Goal: Task Accomplishment & Management: Use online tool/utility

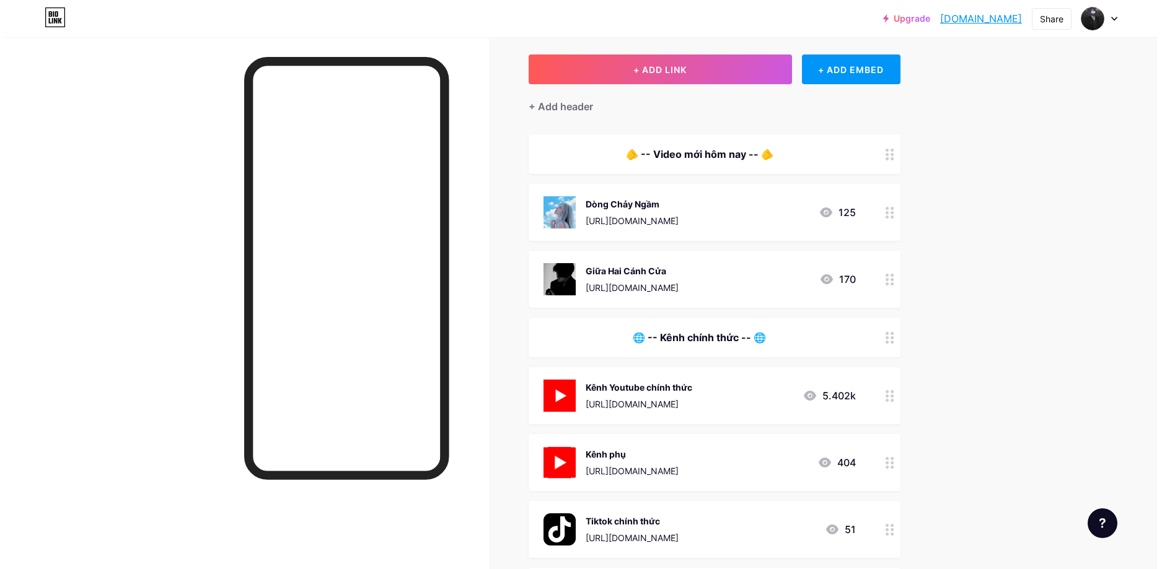
scroll to position [62, 0]
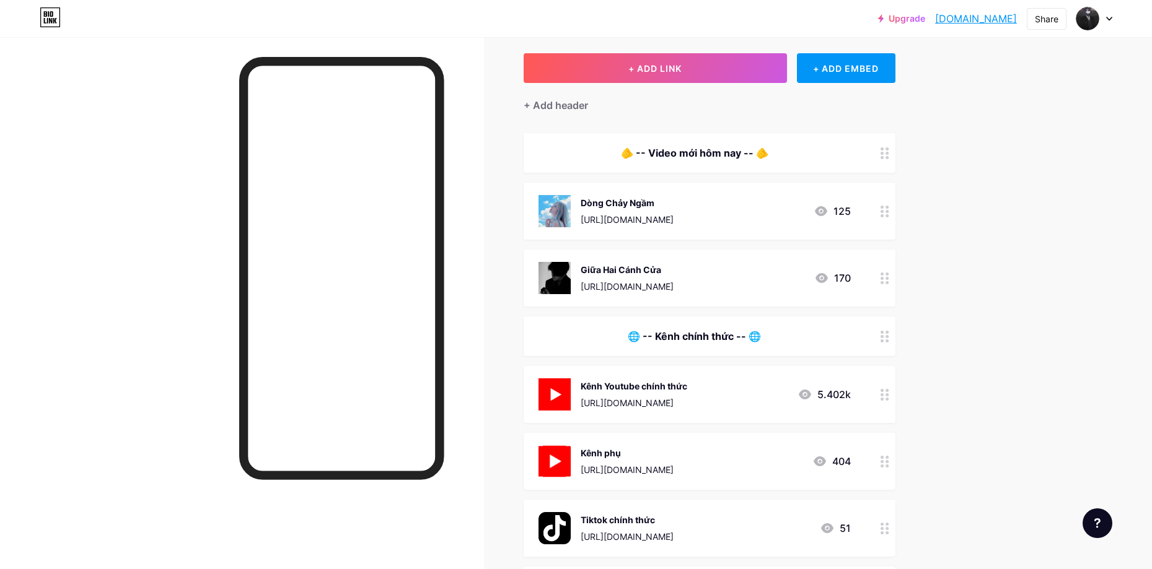
click at [605, 271] on div "Giữa Hai Cánh Cửa" at bounding box center [627, 269] width 93 height 13
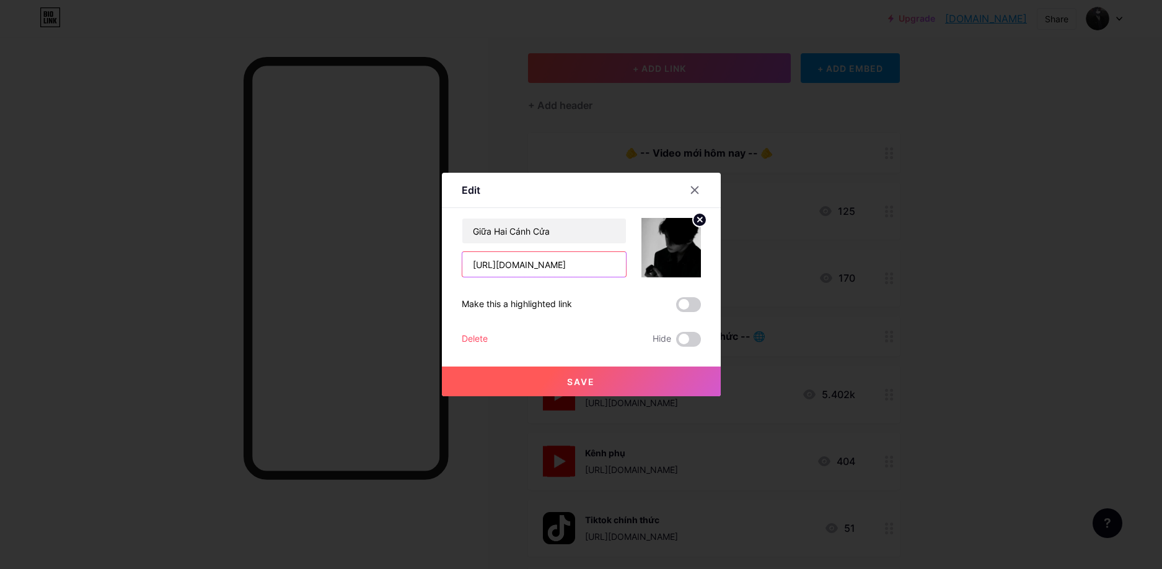
click at [565, 263] on input "[URL][DOMAIN_NAME]" at bounding box center [544, 264] width 164 height 25
paste input "ng%C3%A0y+im+ti%E1%BA%BFng+g%E1%BB%8Di"
type input "https://www.youtube.com/results?search_query=ng%C3%A0y+im+ti%E1%BA%BFng+g%E1%BB…"
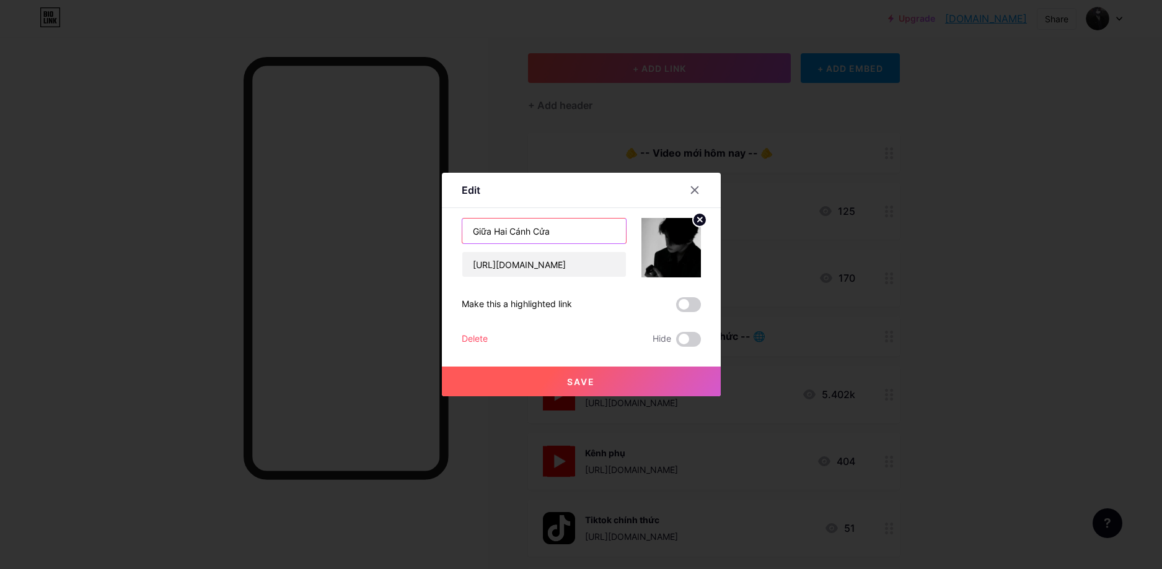
click at [568, 234] on input "Giữa Hai Cánh Cửa" at bounding box center [544, 231] width 164 height 25
type input "Ngày Im Tiếng Gọi"
click at [693, 222] on circle at bounding box center [700, 220] width 14 height 14
click at [664, 255] on div "Picture" at bounding box center [671, 247] width 25 height 37
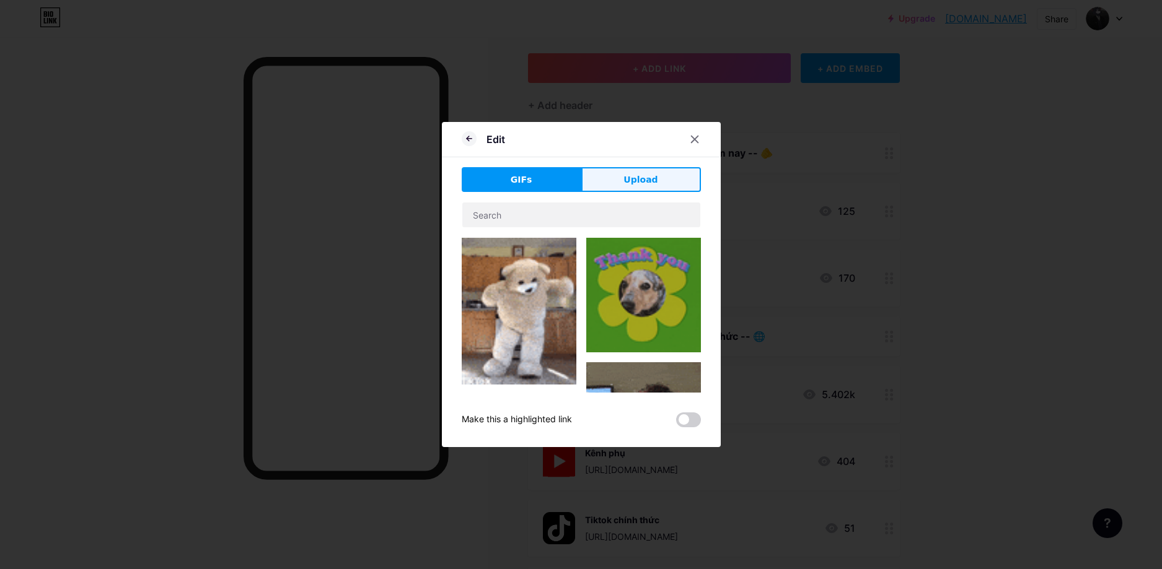
click at [623, 174] on span "Upload" at bounding box center [640, 179] width 34 height 13
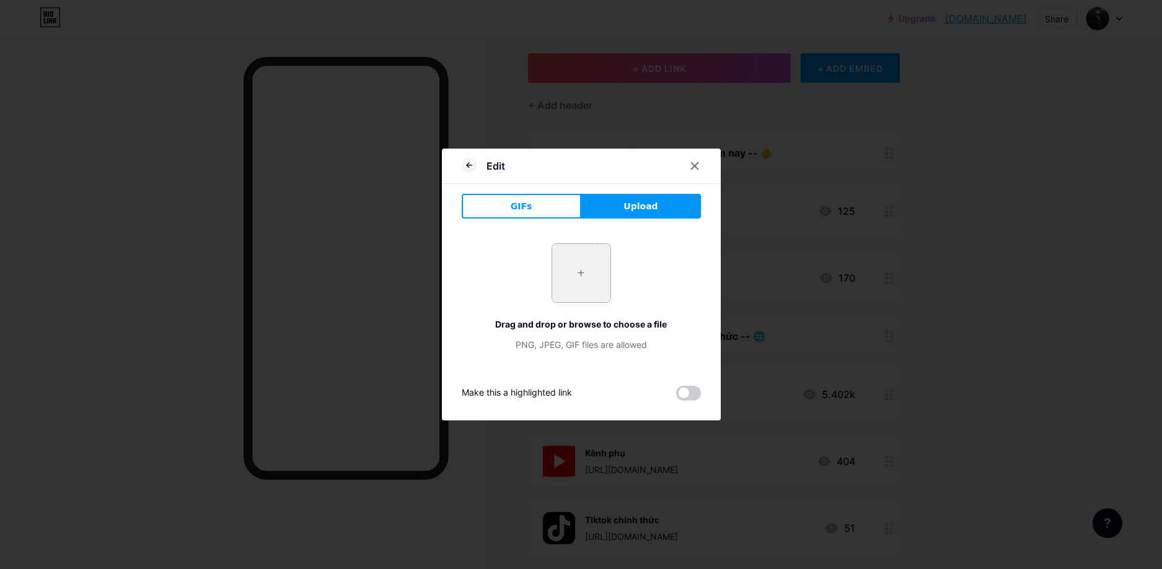
click at [568, 276] on input "file" at bounding box center [581, 273] width 58 height 58
type input "C:\fakepath\vv.jpg"
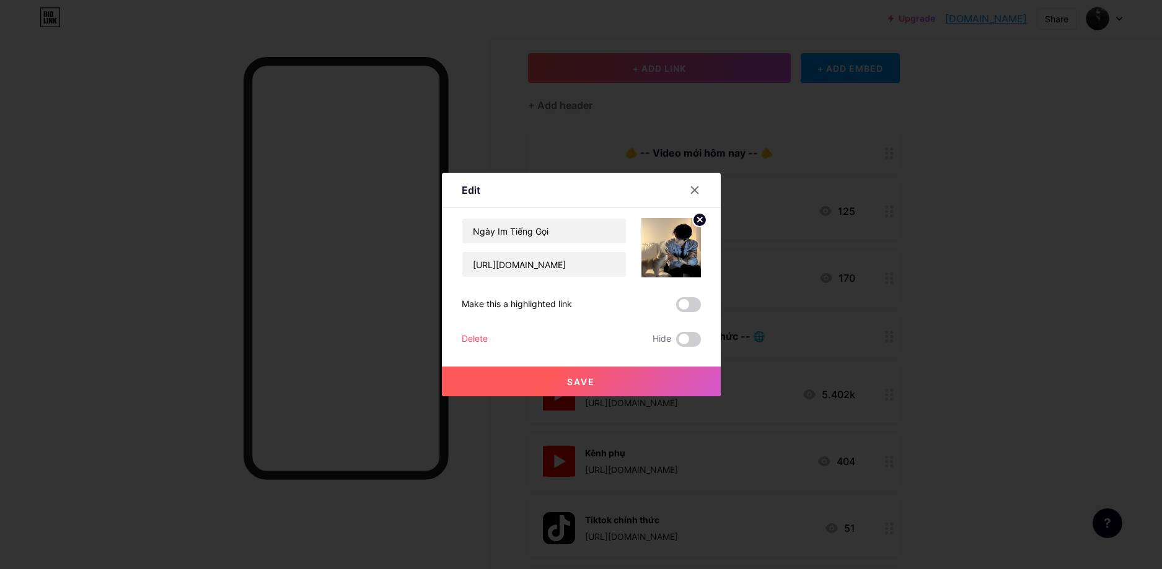
click at [642, 381] on button "Save" at bounding box center [581, 382] width 279 height 30
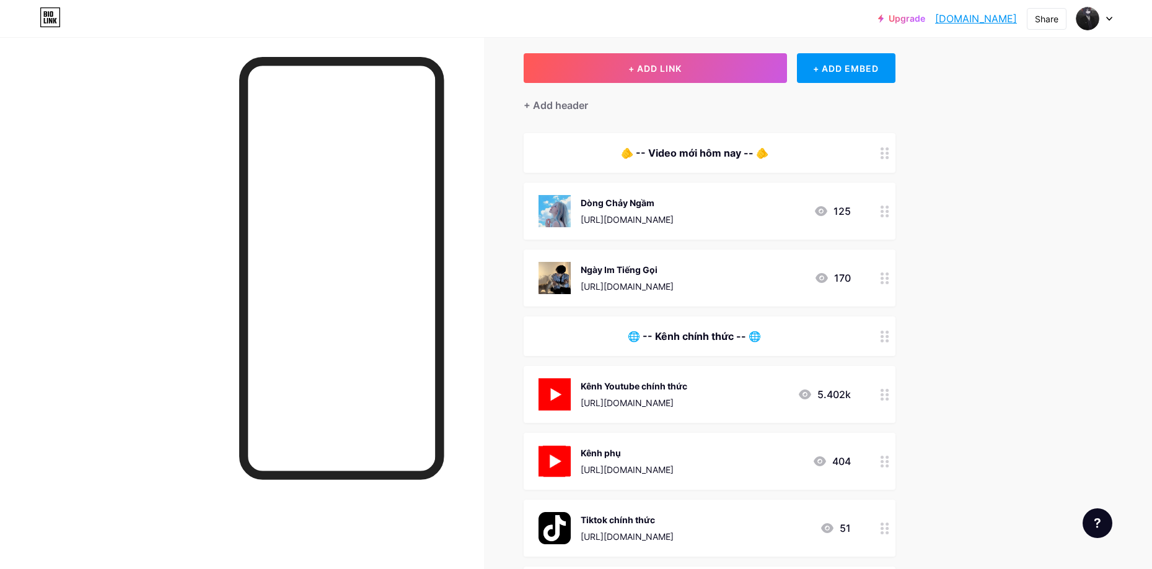
click at [673, 221] on div "[URL][DOMAIN_NAME]" at bounding box center [627, 219] width 93 height 13
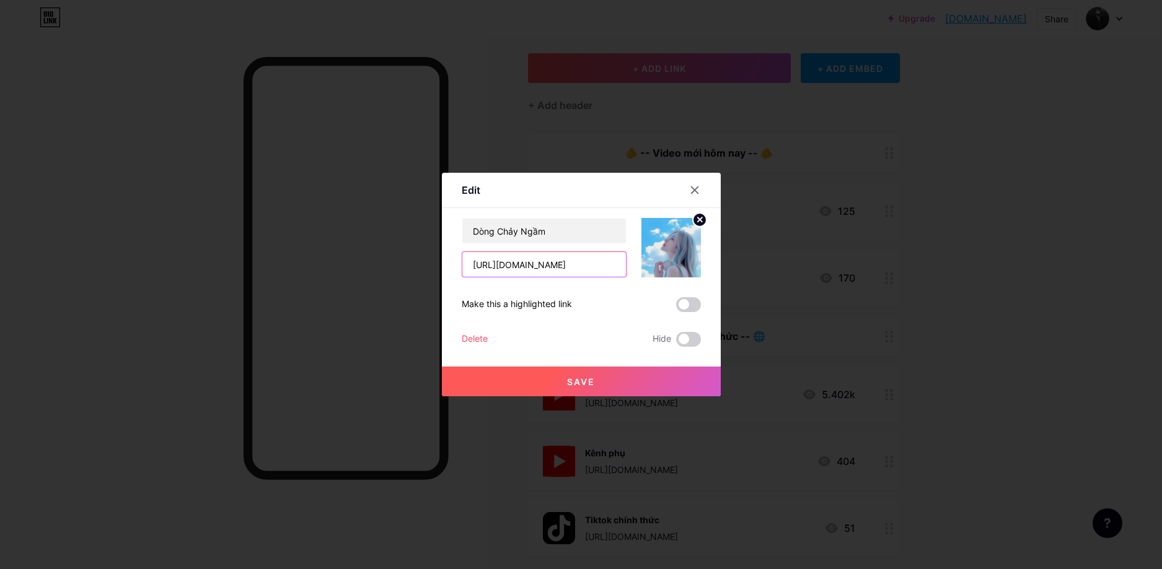
click at [552, 266] on input "[URL][DOMAIN_NAME]" at bounding box center [544, 264] width 164 height 25
paste input "t%E1%BB%ABng+l%C3%A0+c%E1%BA%A3+th%E1%BA%BF+gi%E1%BB%9Bi"
type input "https://www.youtube.com/results?search_query=t%E1%BB%ABng+l%C3%A0+c%E1%BA%A3+th…"
click at [559, 239] on input "Dòng Chảy Ngầm" at bounding box center [544, 231] width 164 height 25
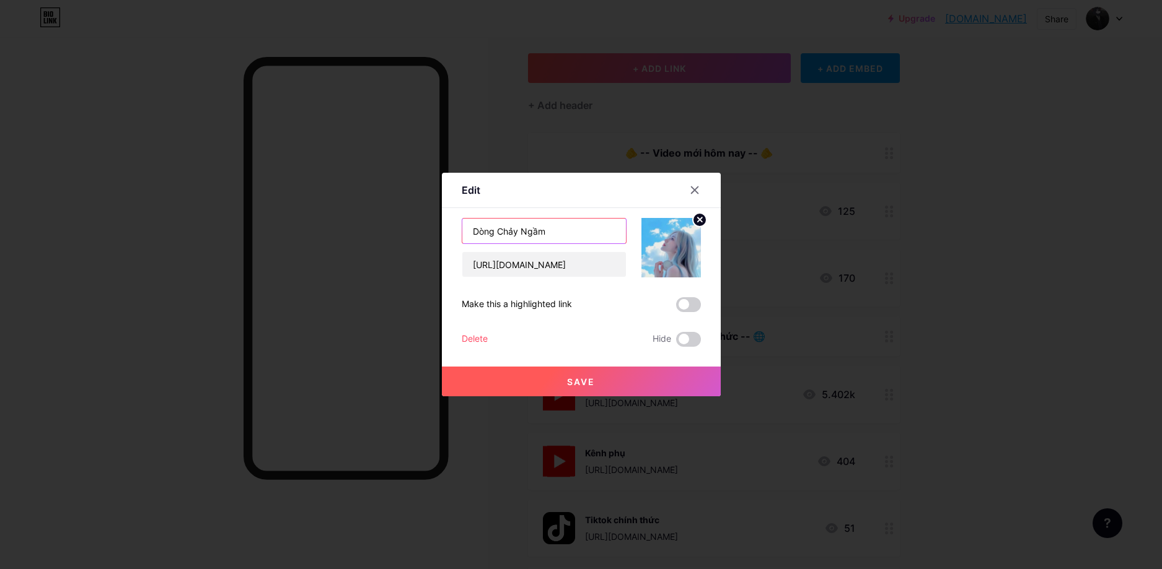
scroll to position [0, 0]
type input "Từng Là Cả Thế Giới"
click at [700, 216] on circle at bounding box center [700, 220] width 14 height 14
click at [682, 232] on div "Picture" at bounding box center [670, 247] width 59 height 59
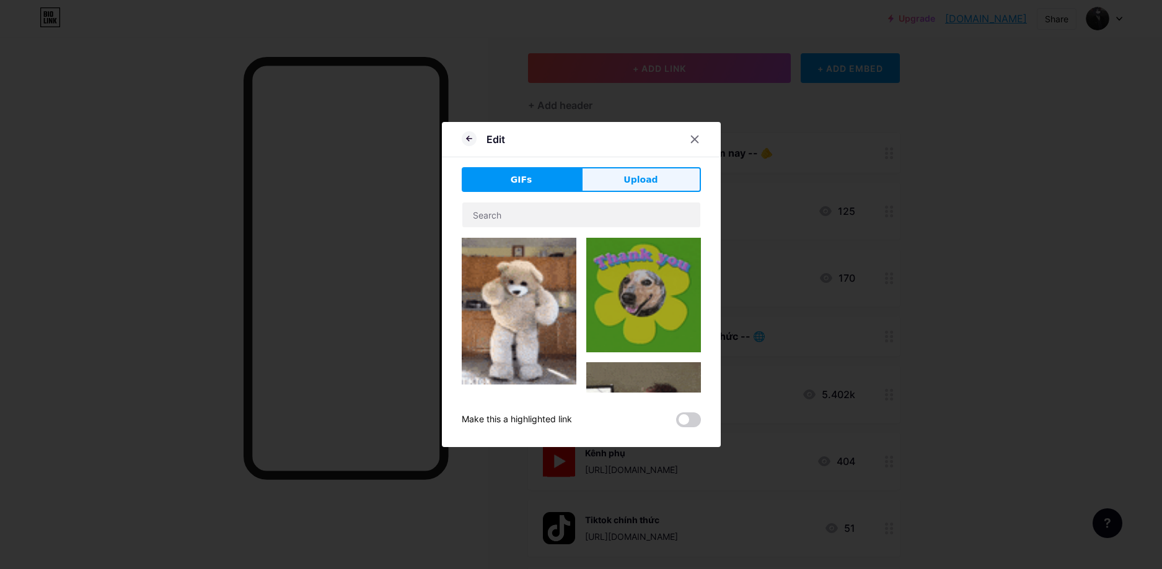
click at [606, 168] on div "Edit GIFs Upload Content YouTube Play YouTube video without leaving your page. …" at bounding box center [581, 284] width 279 height 325
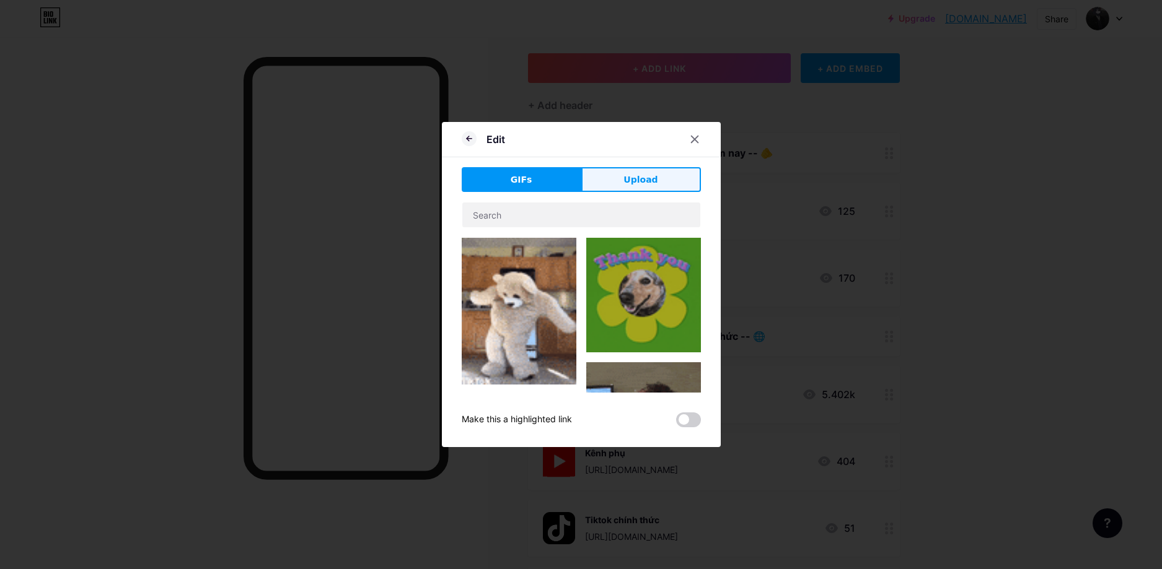
click at [613, 178] on button "Upload" at bounding box center [641, 179] width 120 height 25
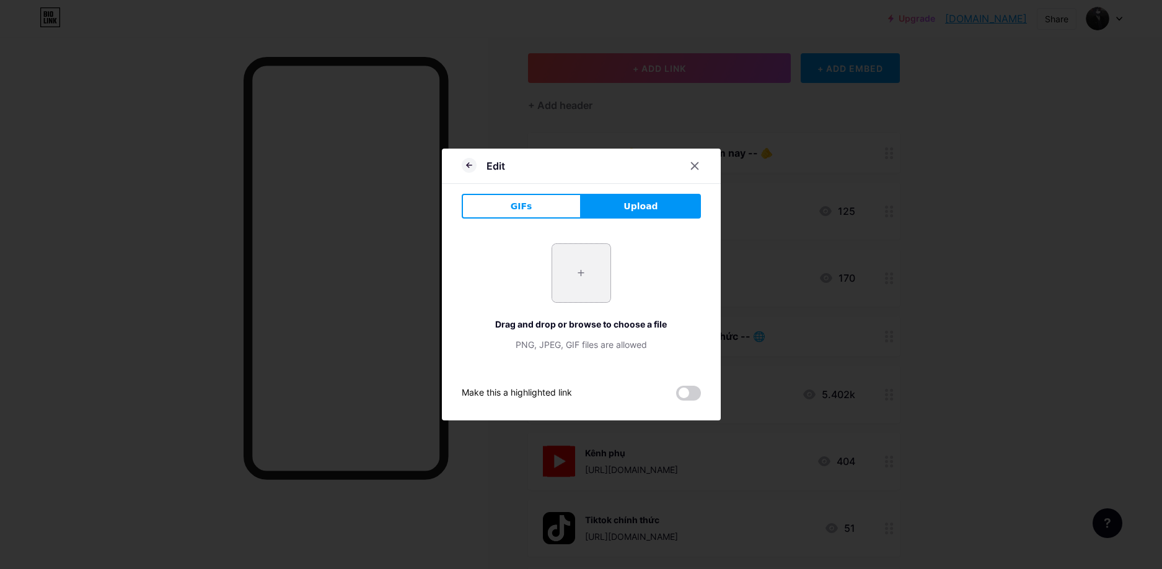
click at [574, 248] on input "file" at bounding box center [581, 273] width 58 height 58
type input "C:\fakepath\v.jpg"
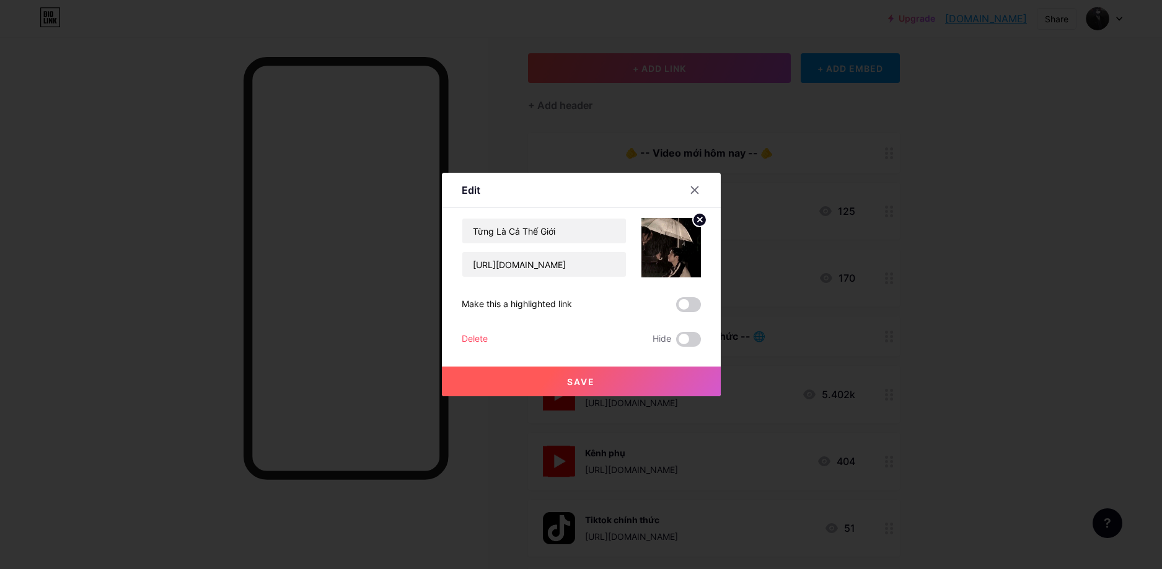
click at [603, 373] on button "Save" at bounding box center [581, 382] width 279 height 30
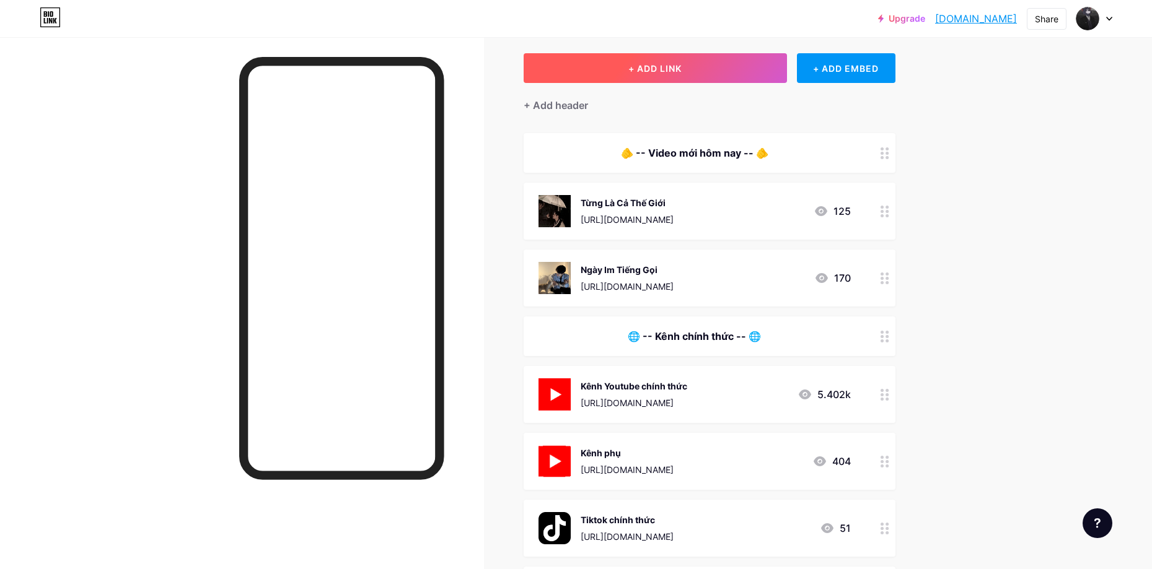
click at [747, 81] on button "+ ADD LINK" at bounding box center [655, 68] width 263 height 30
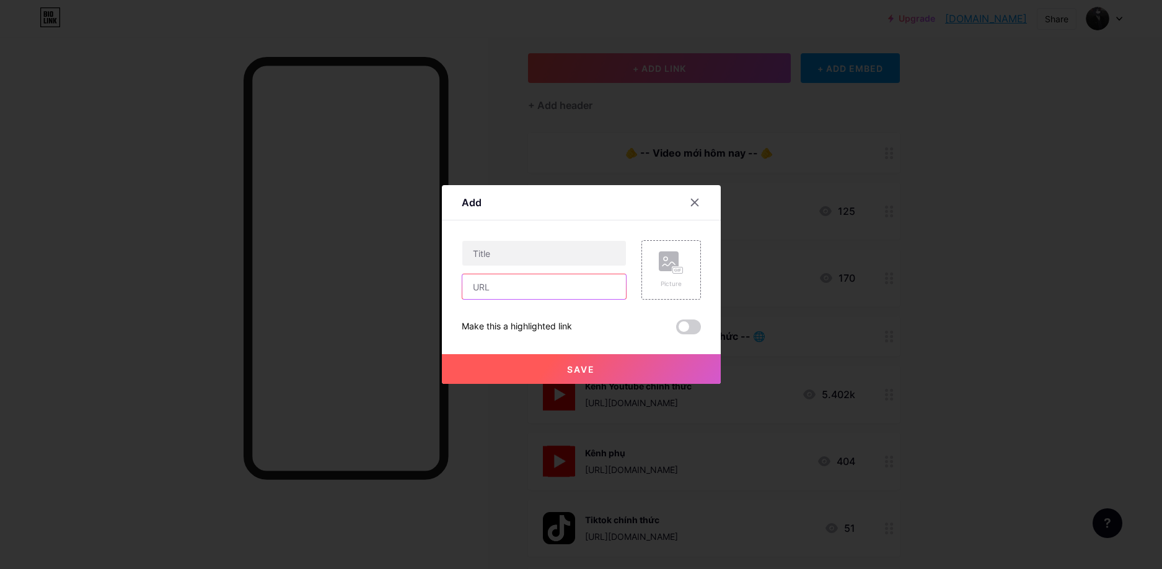
click at [509, 292] on input "text" at bounding box center [544, 286] width 164 height 25
paste input "https://www.youtube.com/results?search_query=m%E1%BA%A7m+o%C3%A1n+tr%E1%BA%A7n+…"
type input "https://www.youtube.com/results?search_query=m%E1%BA%A7m+o%C3%A1n+tr%E1%BA%A7n+…"
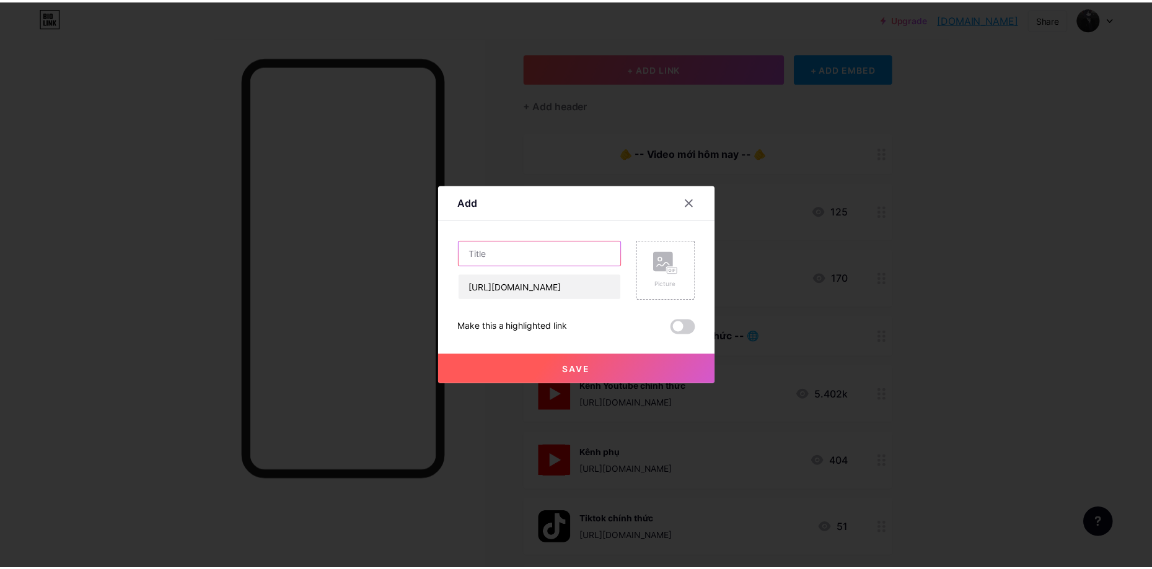
scroll to position [0, 0]
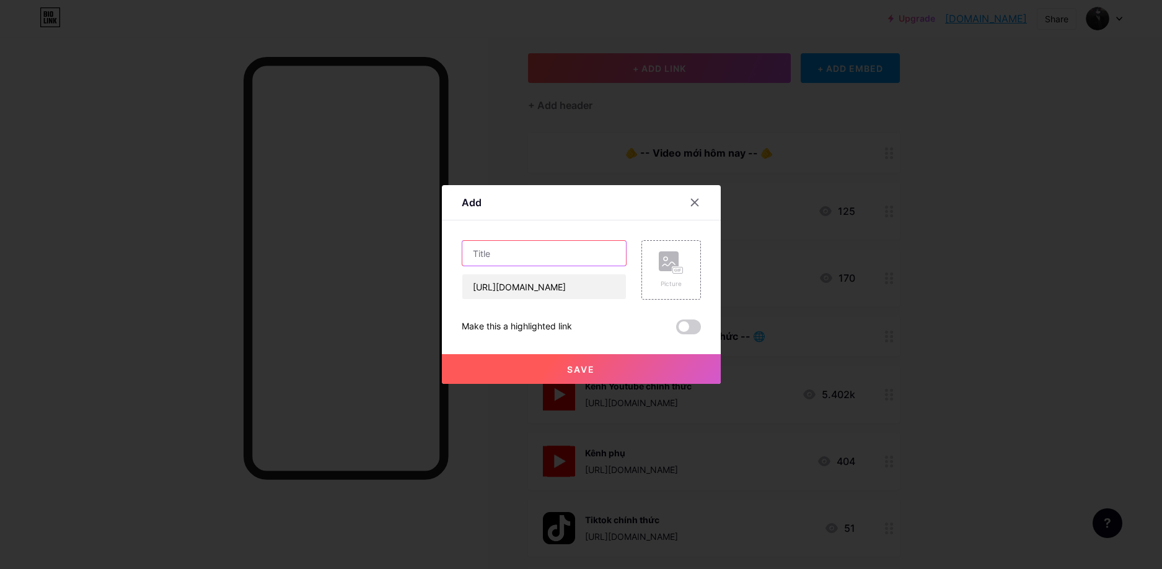
click at [523, 259] on input "text" at bounding box center [544, 253] width 164 height 25
type input "Mầm Oán"
click at [659, 268] on rect at bounding box center [669, 262] width 20 height 20
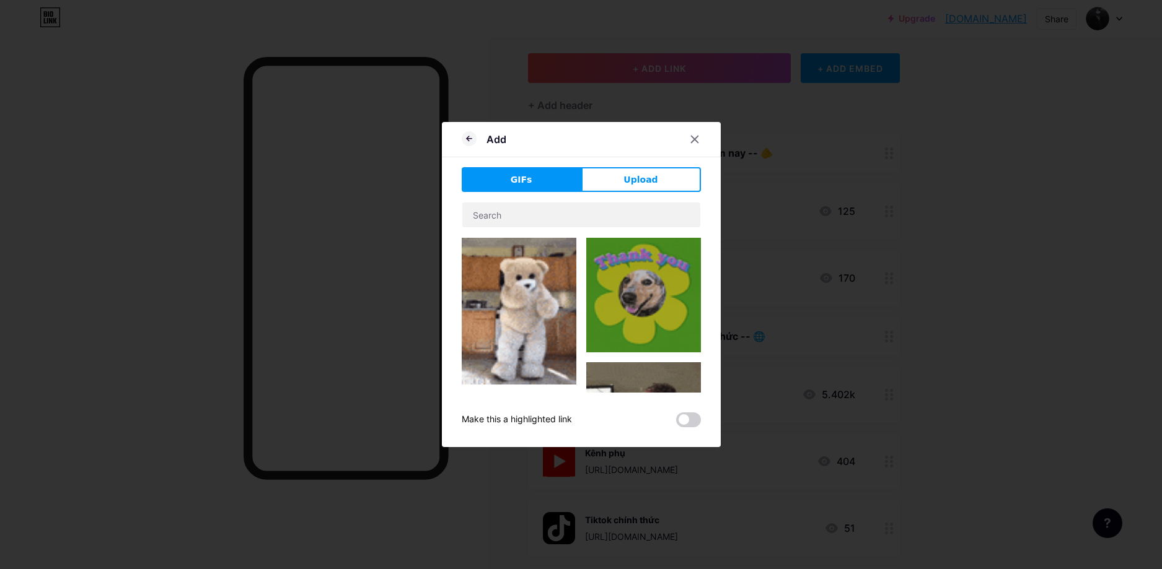
click at [640, 189] on button "Upload" at bounding box center [641, 179] width 120 height 25
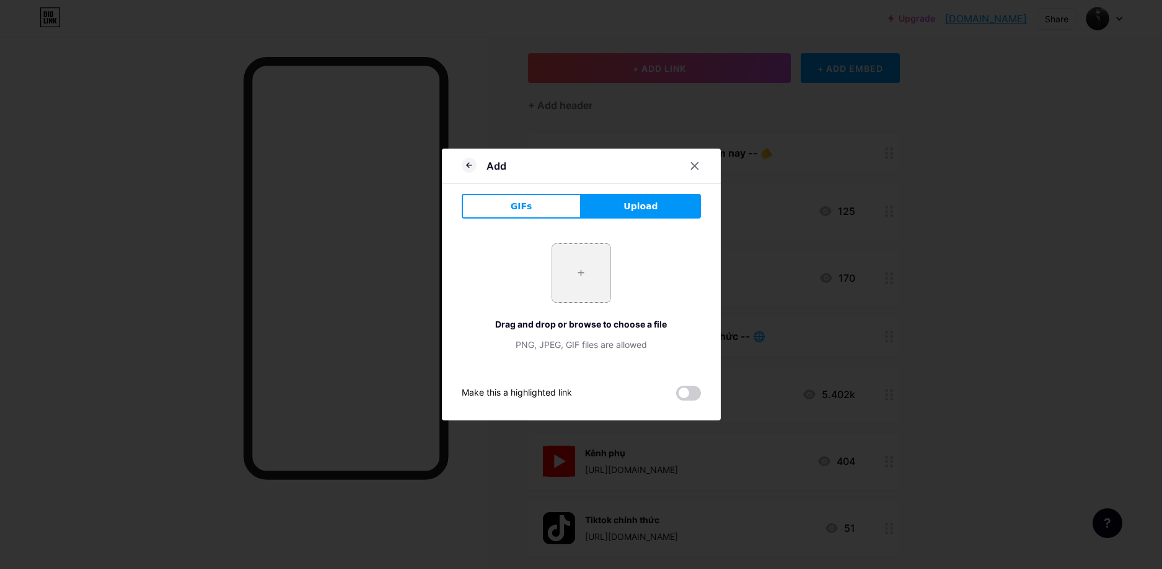
click at [572, 266] on input "file" at bounding box center [581, 273] width 58 height 58
type input "C:\fakepath\vv.jpg"
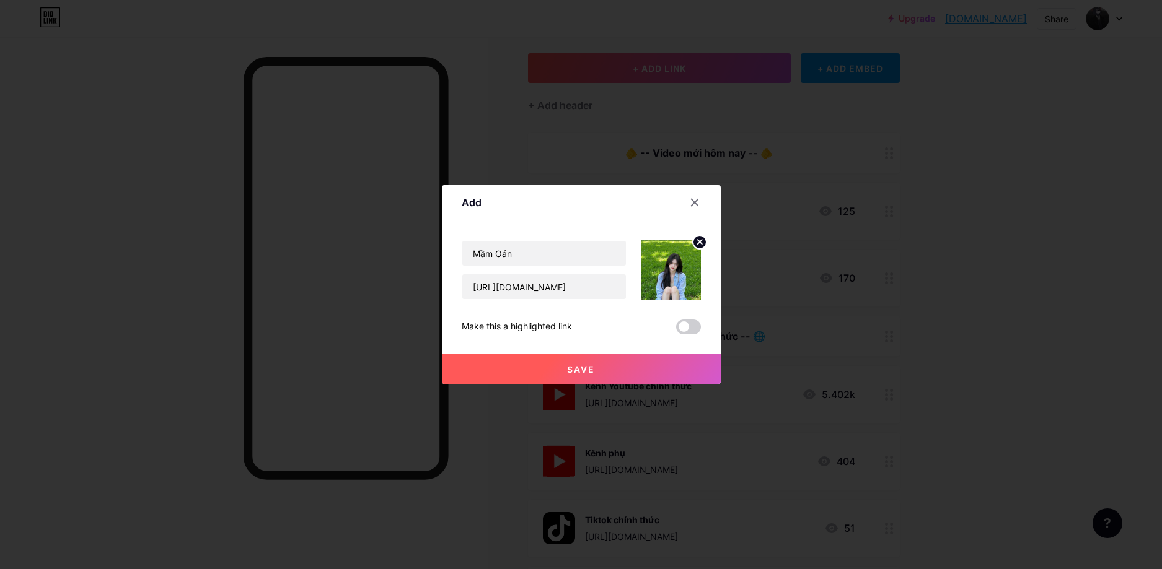
click at [641, 364] on button "Save" at bounding box center [581, 369] width 279 height 30
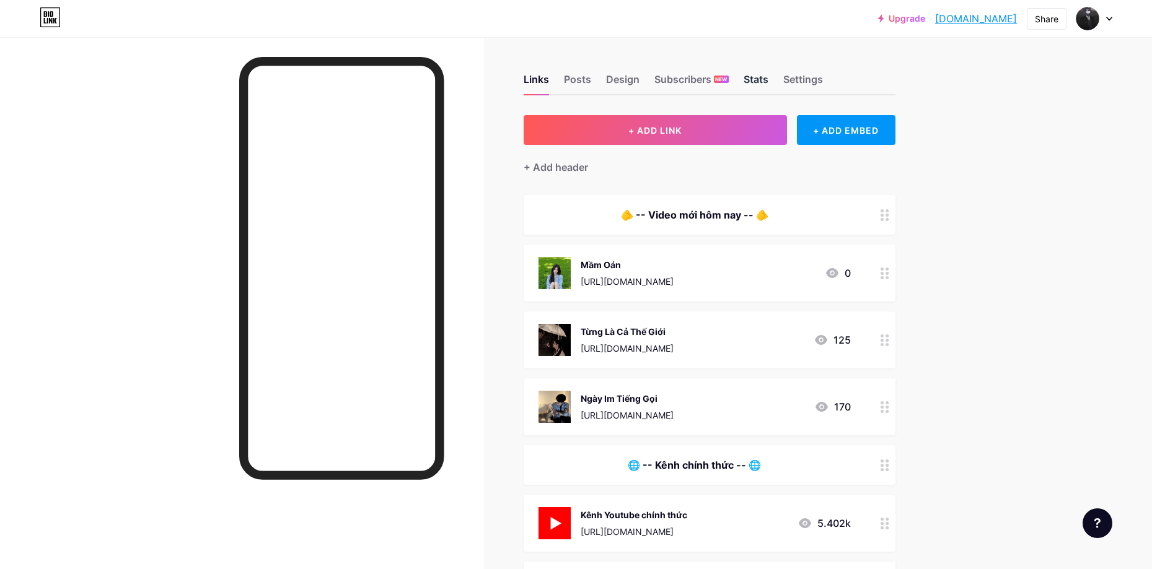
click at [761, 84] on div "Stats" at bounding box center [755, 83] width 25 height 22
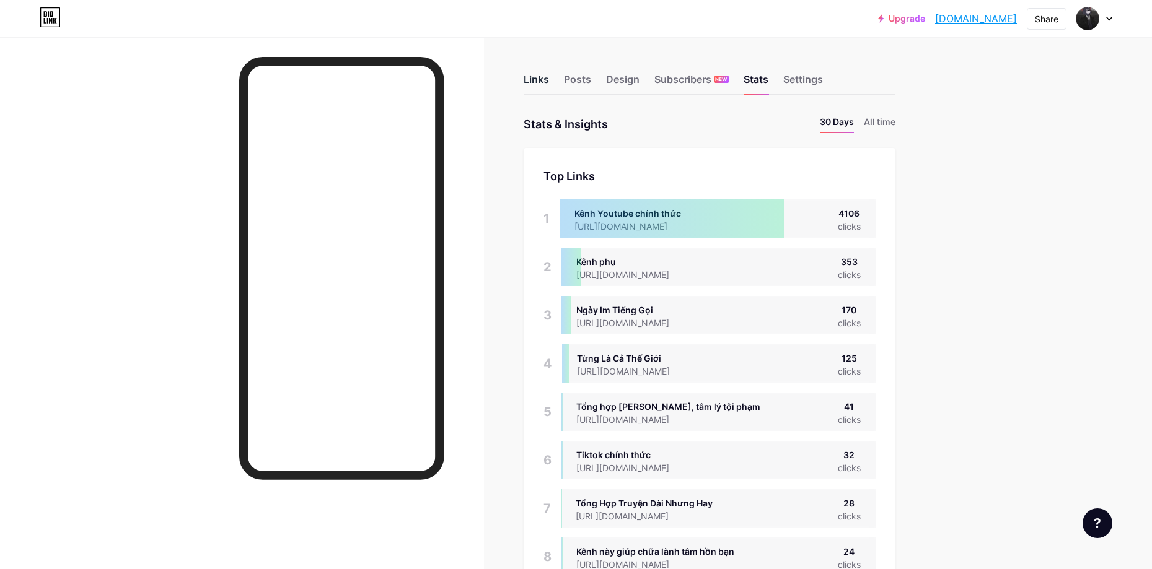
click at [528, 93] on div "Links" at bounding box center [536, 83] width 25 height 22
